Goal: Check status

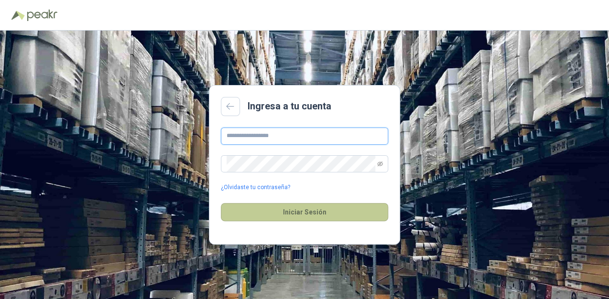
type input "**********"
click at [282, 214] on button "Iniciar Sesión" at bounding box center [304, 212] width 167 height 18
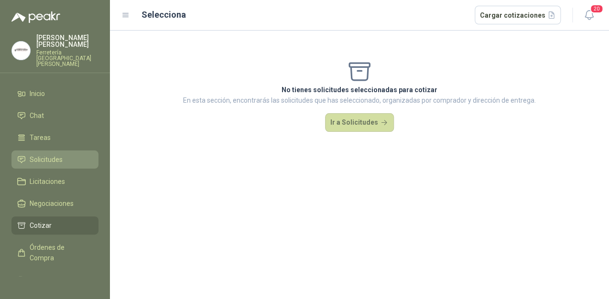
click at [47, 154] on span "Solicitudes" at bounding box center [46, 159] width 33 height 11
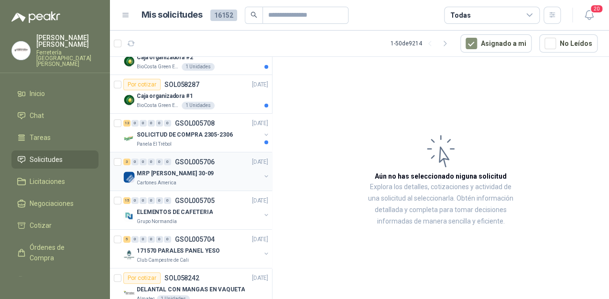
scroll to position [38, 0]
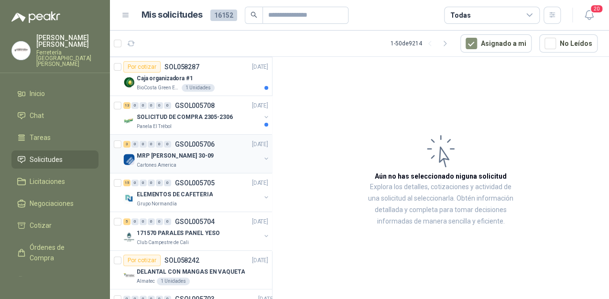
click at [194, 160] on div "MRP [PERSON_NAME] 30-09" at bounding box center [199, 155] width 124 height 11
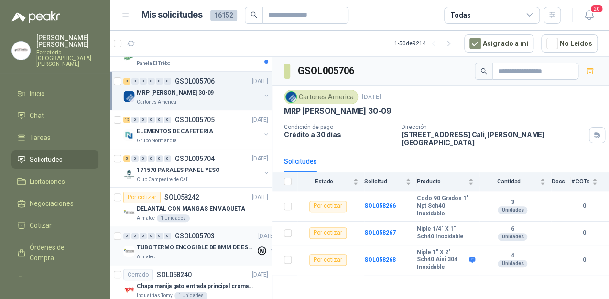
scroll to position [115, 0]
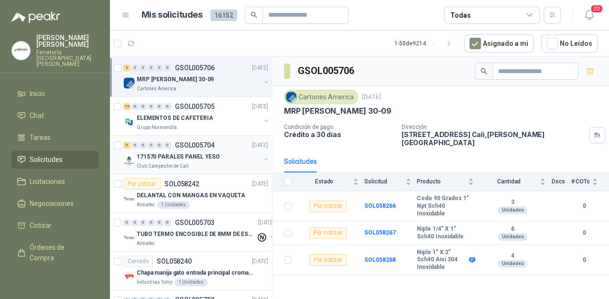
click at [166, 150] on div "5 0 0 0 0 0 GSOL005704 [DATE]" at bounding box center [196, 145] width 147 height 11
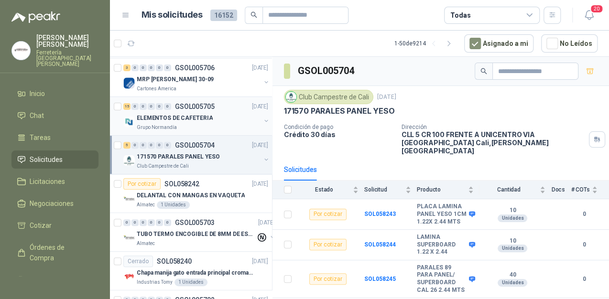
click at [176, 110] on div "15 0 0 0 0 0 GSOL005705 [DATE]" at bounding box center [196, 106] width 147 height 11
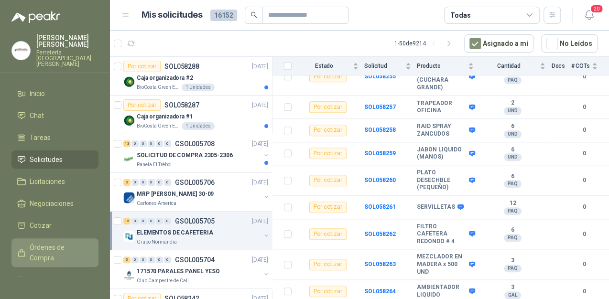
click at [43, 245] on span "Órdenes de Compra" at bounding box center [60, 252] width 60 height 21
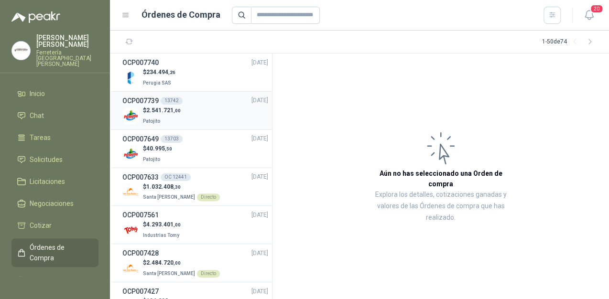
click at [155, 109] on span "2.541.721 ,00" at bounding box center [163, 110] width 34 height 7
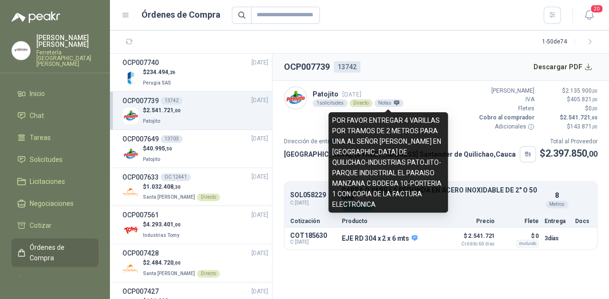
click at [380, 104] on div "Notas" at bounding box center [388, 103] width 29 height 8
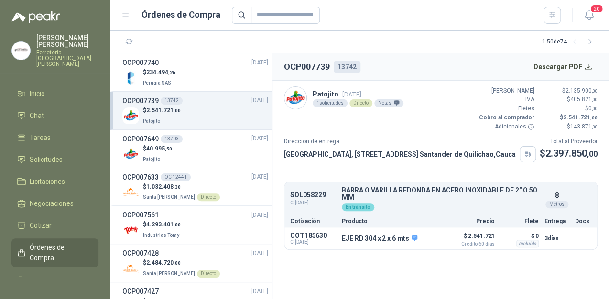
drag, startPoint x: 417, startPoint y: 131, endPoint x: 349, endPoint y: 120, distance: 69.2
click at [349, 120] on body "[PERSON_NAME] Ferretería Industrial [PERSON_NAME] Inicio Chat Tareas Solicitude…" at bounding box center [304, 149] width 609 height 299
click at [349, 120] on div "Patojito [DATE] 1 solicitudes Directo Notas Valor Bruto $ 2.135.900 ,00 IVA $ 4…" at bounding box center [441, 109] width 314 height 45
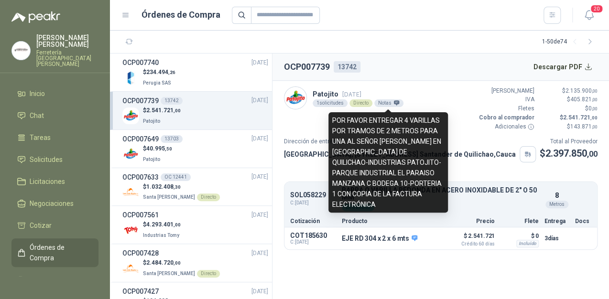
click at [395, 102] on icon at bounding box center [396, 103] width 6 height 6
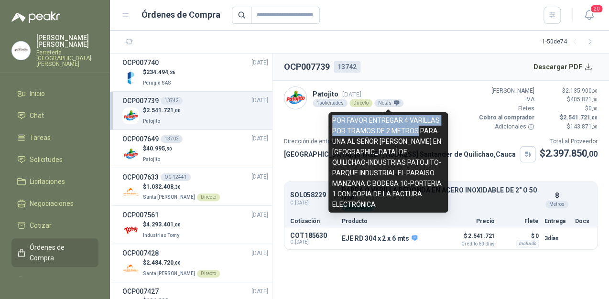
drag, startPoint x: 415, startPoint y: 130, endPoint x: 334, endPoint y: 124, distance: 81.5
click at [334, 124] on div "POR FAVOR ENTREGAR 4 VARILLAS POR TRAMOS DE 2 METROS PARA UNA AL SEÑOR [PERSON_…" at bounding box center [388, 162] width 120 height 100
copy div "POR FAVOR ENTREGAR 4 VARILLAS POR TRAMOS DE 2 METROS"
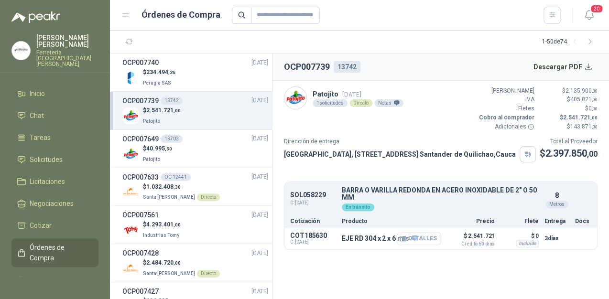
click at [415, 245] on button "Detalles" at bounding box center [418, 238] width 45 height 13
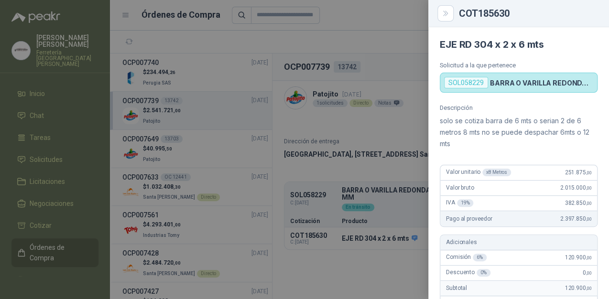
click at [402, 33] on div at bounding box center [304, 149] width 609 height 299
